Goal: Task Accomplishment & Management: Use online tool/utility

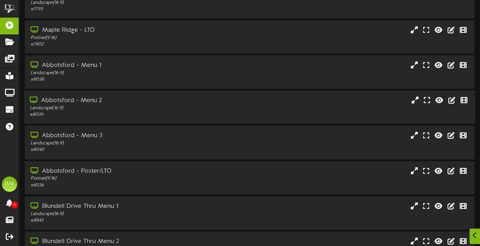
scroll to position [113, 0]
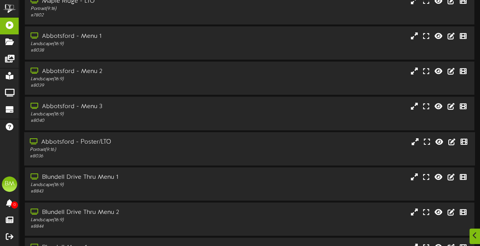
click at [151, 147] on div "Portrait ( 9:16 )" at bounding box center [118, 149] width 176 height 6
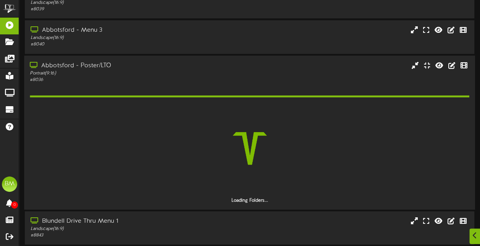
scroll to position [228, 0]
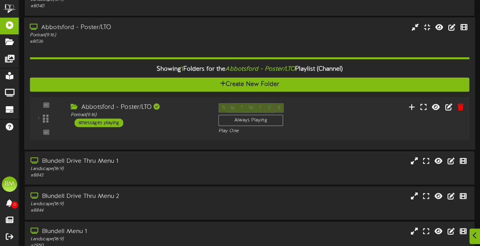
click at [117, 120] on div "4 messages playing" at bounding box center [98, 122] width 49 height 8
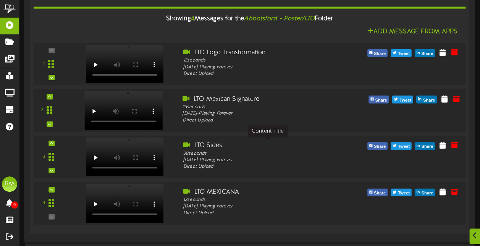
scroll to position [377, 0]
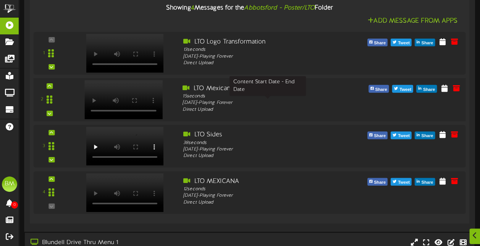
click at [289, 100] on div "Friday, 5/20/2022 - Playing Forever" at bounding box center [268, 102] width 170 height 7
